Goal: Transaction & Acquisition: Obtain resource

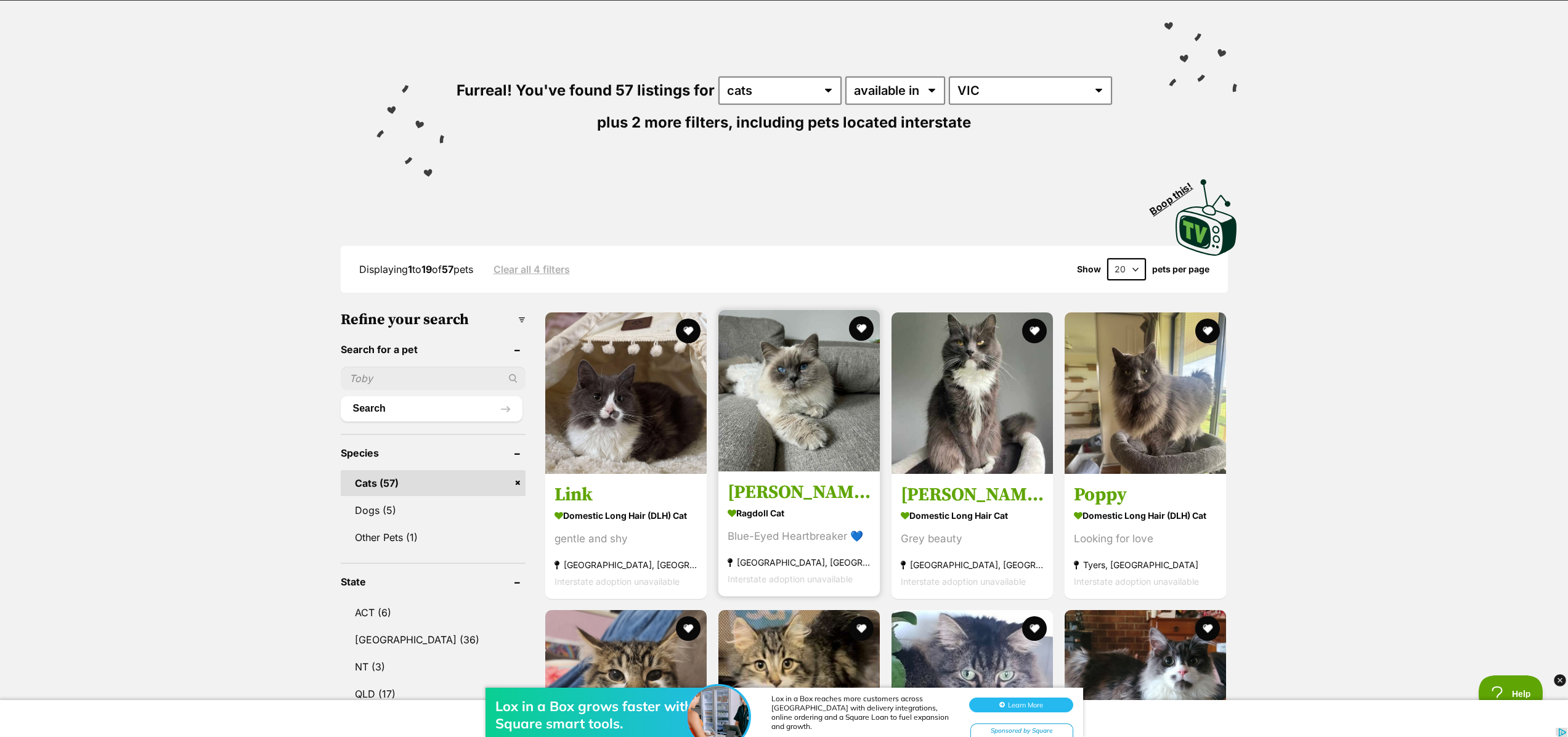
click at [775, 379] on img at bounding box center [800, 391] width 162 height 162
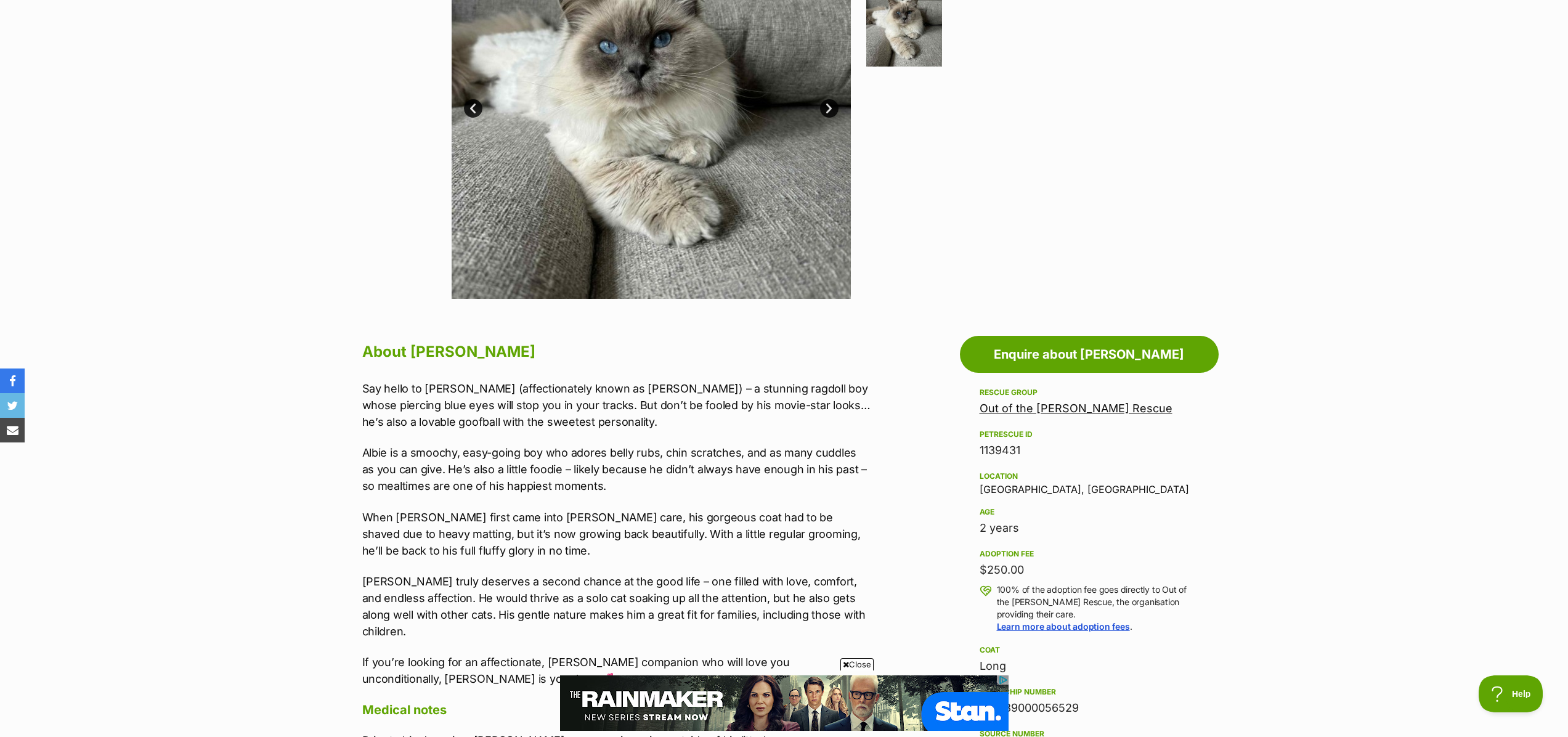
scroll to position [213, 0]
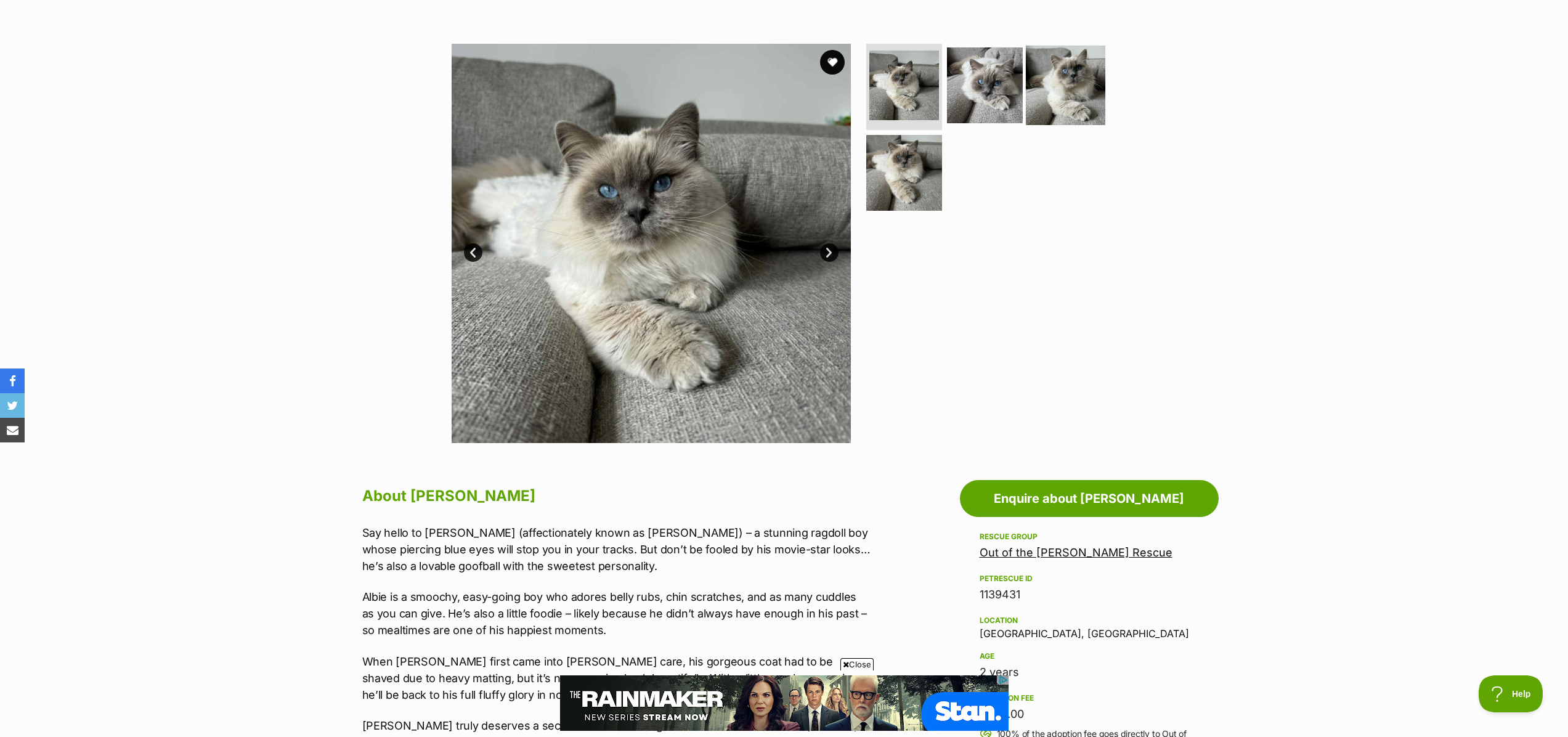
click at [1041, 83] on img at bounding box center [1066, 85] width 79 height 79
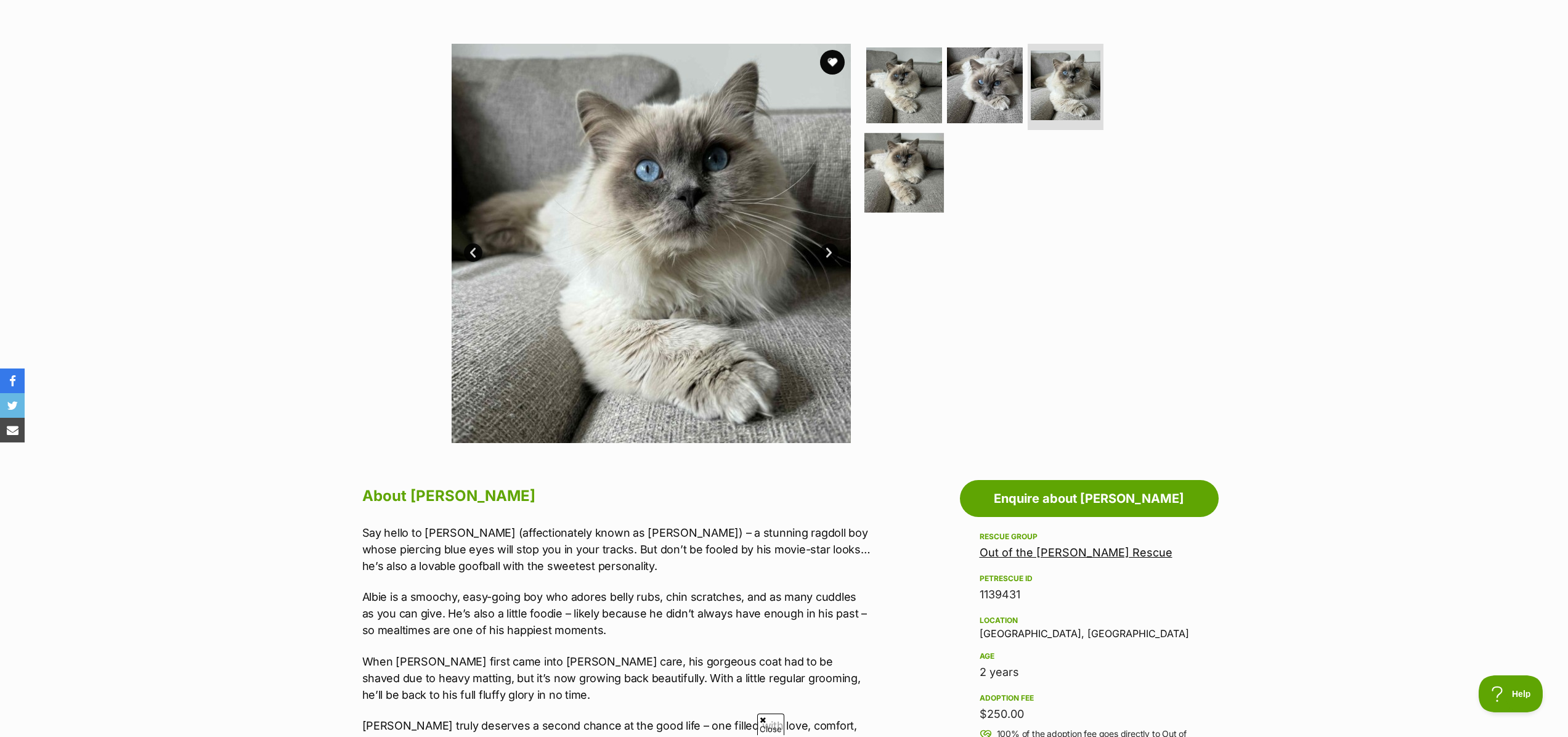
click at [899, 175] on img at bounding box center [904, 172] width 79 height 79
